Goal: Task Accomplishment & Management: Use online tool/utility

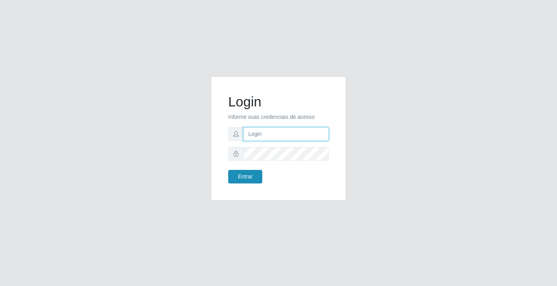
type input "[EMAIL_ADDRESS][DOMAIN_NAME]"
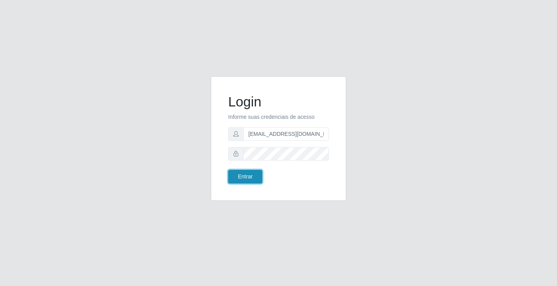
click at [239, 179] on button "Entrar" at bounding box center [245, 177] width 34 height 14
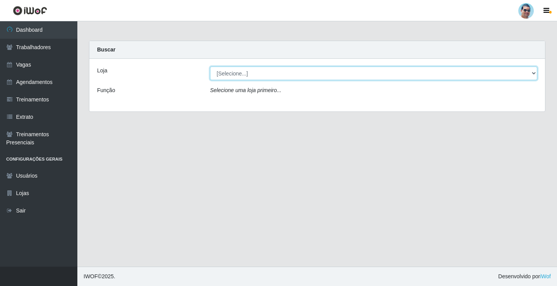
click at [228, 75] on select "[Selecione...] Mercadinho Extrabom" at bounding box center [373, 74] width 327 height 14
select select "175"
click at [210, 67] on select "[Selecione...] Mercadinho Extrabom" at bounding box center [373, 74] width 327 height 14
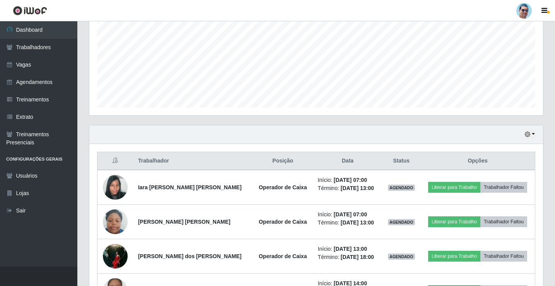
scroll to position [193, 0]
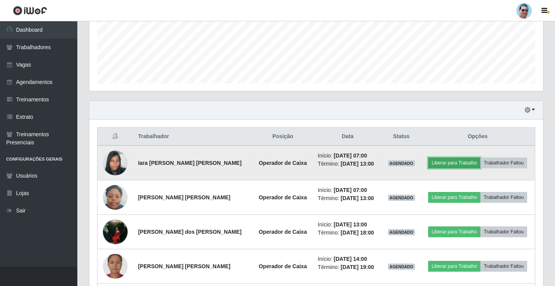
click at [457, 164] on button "Liberar para Trabalho" at bounding box center [454, 162] width 52 height 11
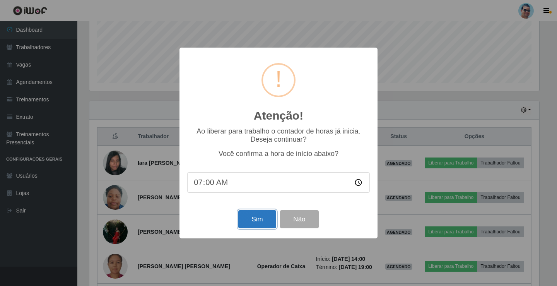
click at [266, 216] on button "Sim" at bounding box center [257, 219] width 38 height 18
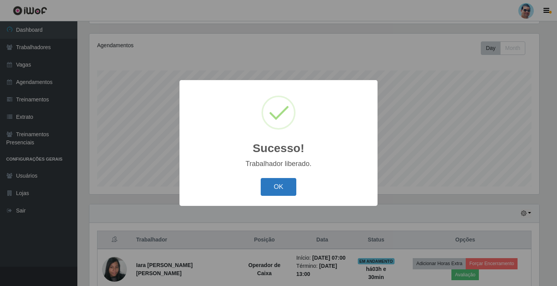
click at [284, 191] on button "OK" at bounding box center [279, 187] width 36 height 18
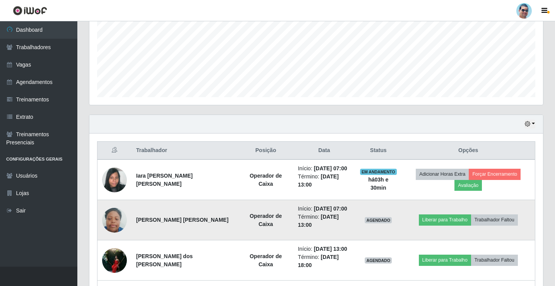
scroll to position [245, 0]
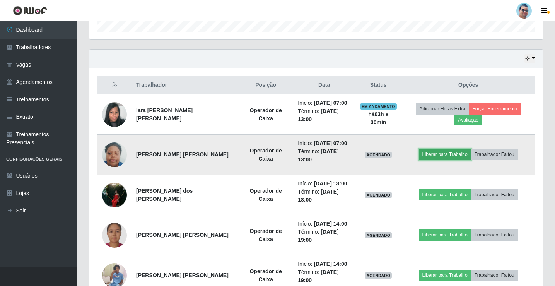
click at [429, 152] on button "Liberar para Trabalho" at bounding box center [445, 154] width 52 height 11
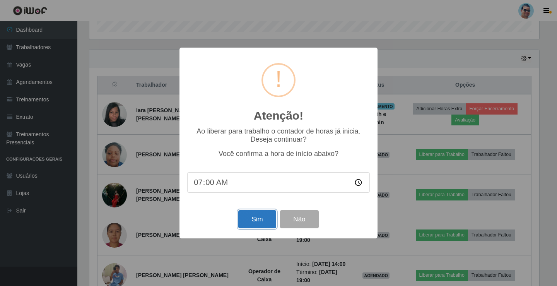
click at [251, 215] on button "Sim" at bounding box center [257, 219] width 38 height 18
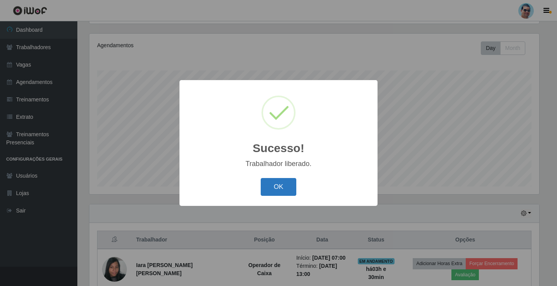
click at [276, 185] on button "OK" at bounding box center [279, 187] width 36 height 18
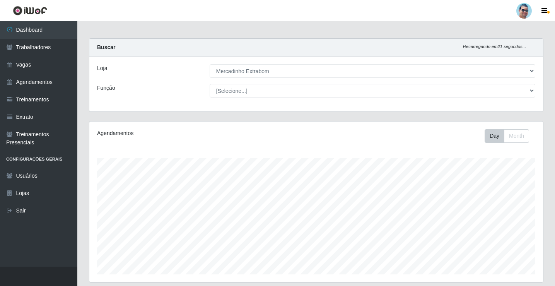
scroll to position [0, 0]
